Goal: Task Accomplishment & Management: Manage account settings

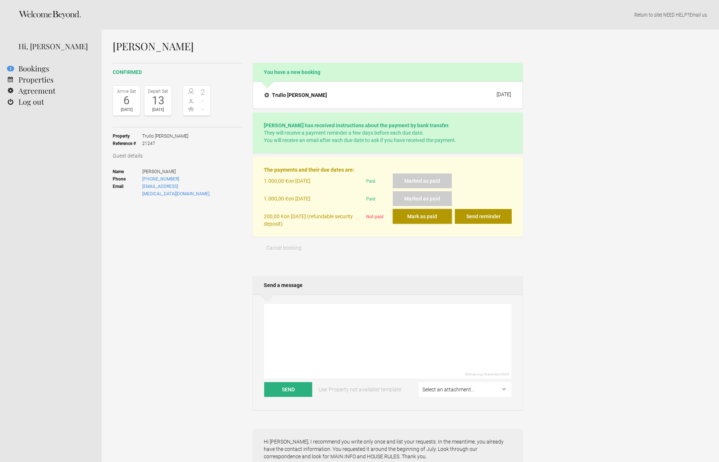
click at [422, 221] on button "Mark as paid" at bounding box center [423, 216] width 60 height 15
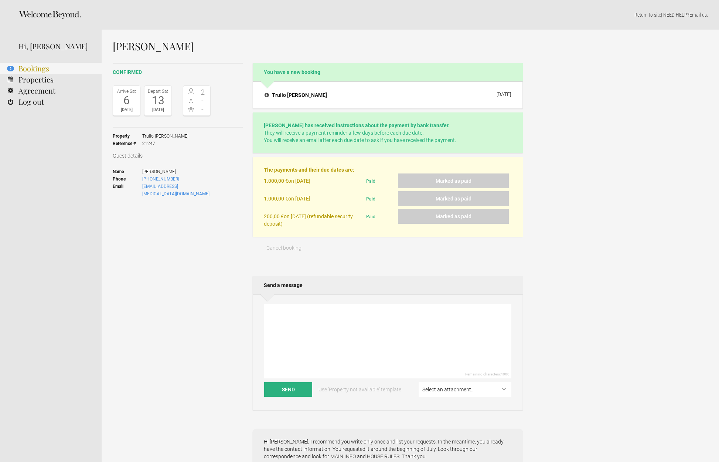
click at [38, 68] on link "2 Bookings" at bounding box center [51, 68] width 102 height 11
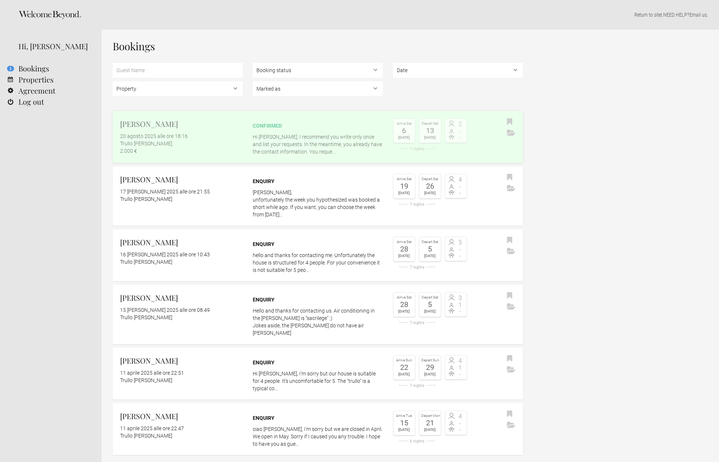
click at [309, 138] on p "Hi Caroline, I recommend you write only once and list your requests. In the mea…" at bounding box center [318, 144] width 130 height 22
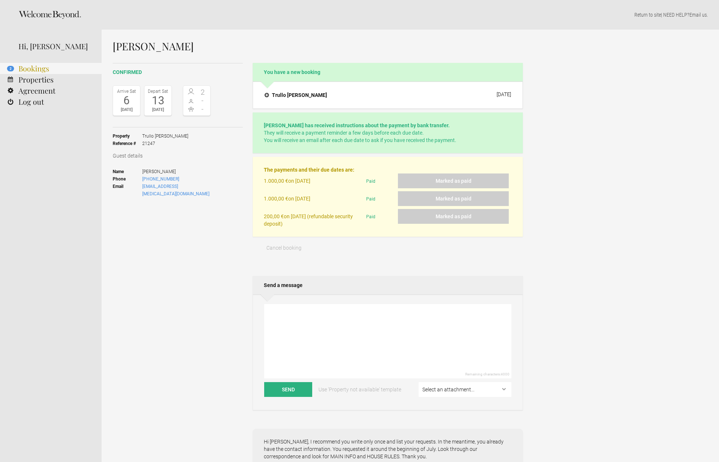
click at [37, 71] on link "2 Bookings" at bounding box center [51, 68] width 102 height 11
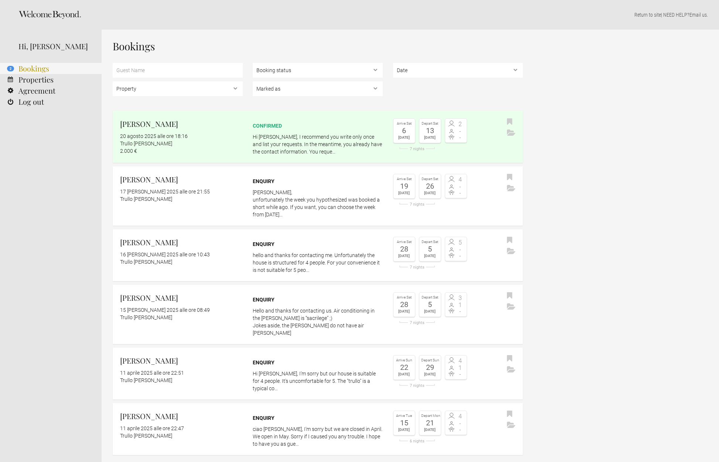
click at [13, 68] on flynt-notification-badge "2" at bounding box center [10, 69] width 7 height 6
select select "8839"
click option "Trullo [PERSON_NAME]" at bounding box center [0, 0] width 0 height 0
select select "confirmed"
click option "Confirmed bookings" at bounding box center [0, 0] width 0 height 0
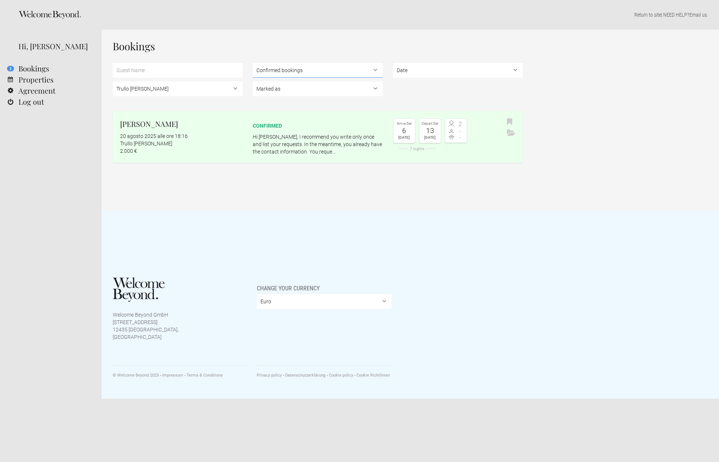
select select
click option "Booking status" at bounding box center [0, 0] width 0 height 0
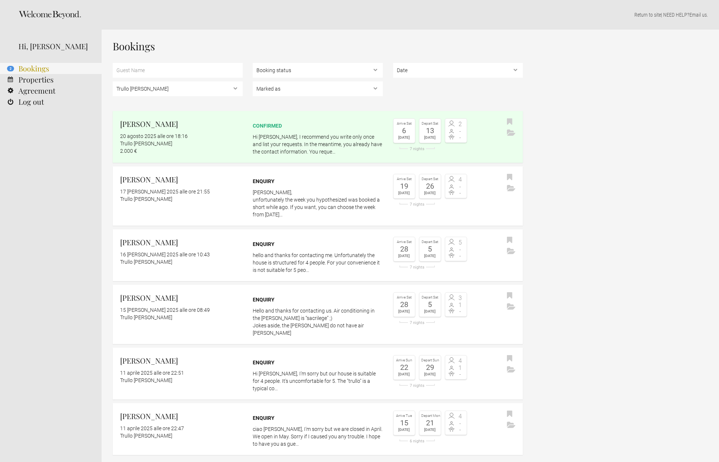
click at [26, 68] on link "2 Bookings" at bounding box center [51, 68] width 102 height 11
click at [26, 81] on link "Properties" at bounding box center [51, 79] width 102 height 11
